Goal: Register for event/course

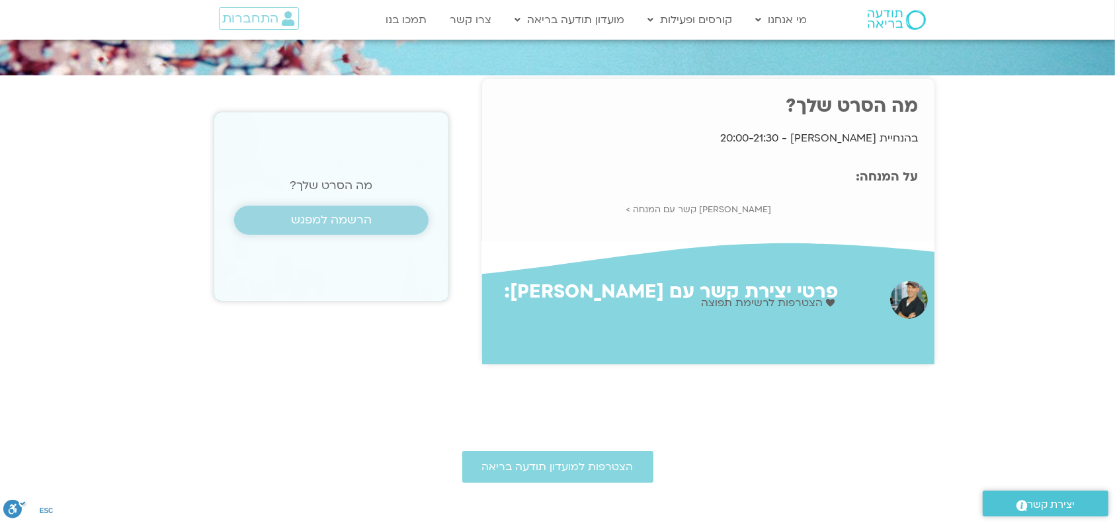
click at [347, 220] on span "הרשמה למפגש" at bounding box center [331, 220] width 81 height 13
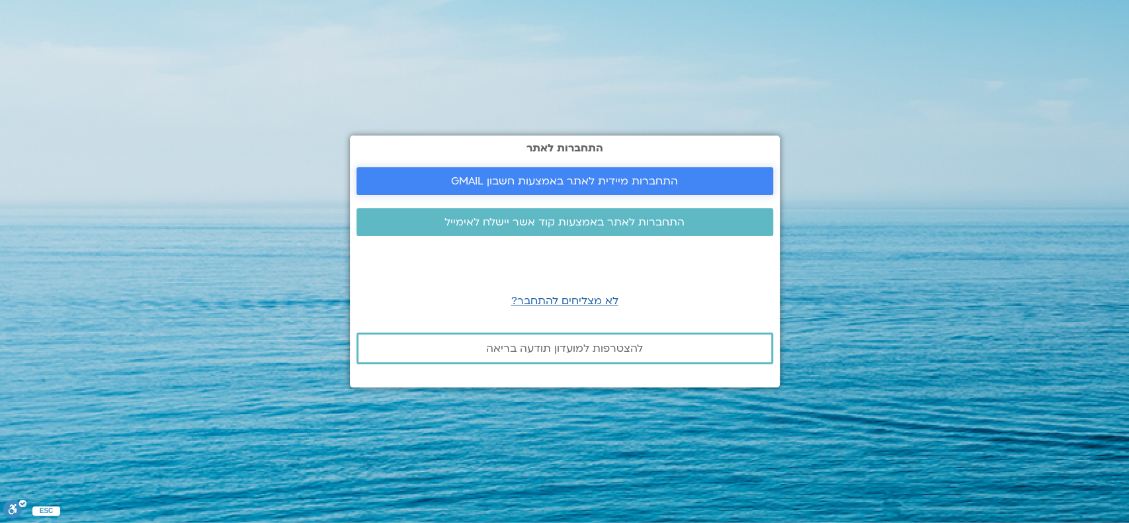
click at [492, 179] on span "התחברות מיידית לאתר באמצעות חשבון GMAIL" at bounding box center [564, 181] width 227 height 12
